Goal: Check status: Check status

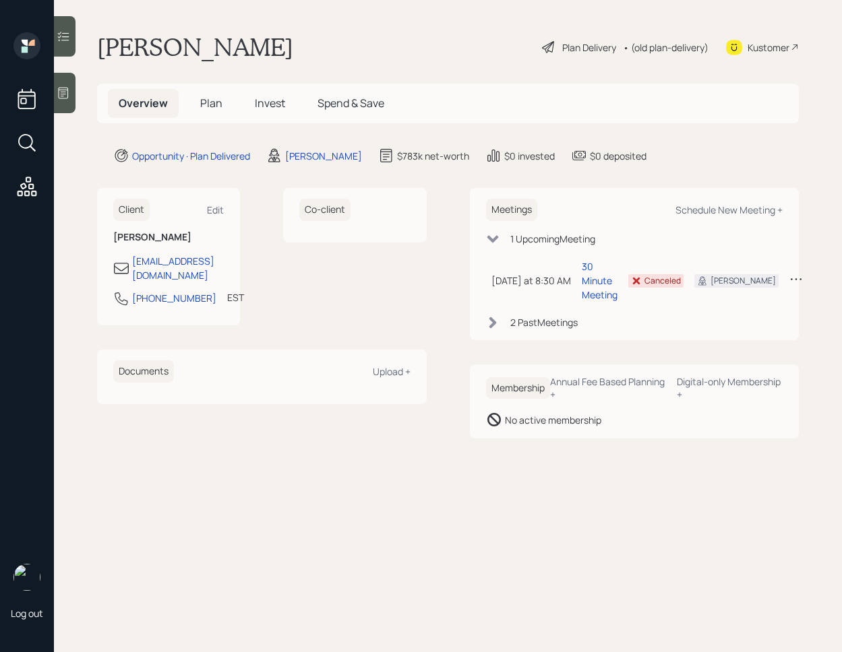
click at [260, 101] on span "Invest" at bounding box center [270, 103] width 30 height 15
